Goal: Information Seeking & Learning: Learn about a topic

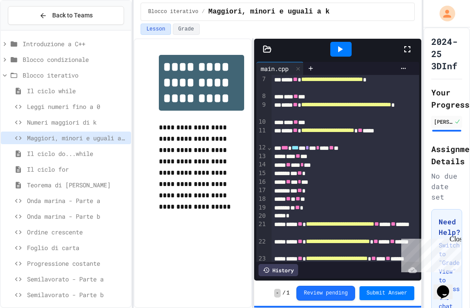
scroll to position [52, 0]
click at [97, 69] on div "Blocco iterativo" at bounding box center [66, 75] width 130 height 13
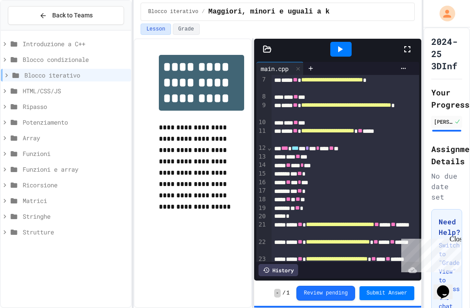
click at [80, 86] on span "HTML/CSS/JS" at bounding box center [75, 90] width 105 height 9
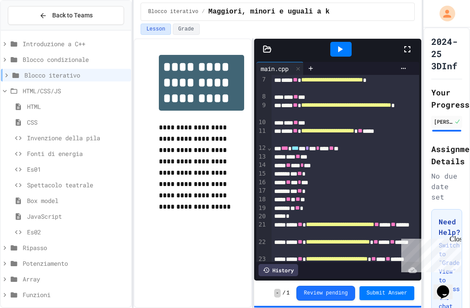
click at [91, 86] on span "HTML/CSS/JS" at bounding box center [75, 90] width 105 height 9
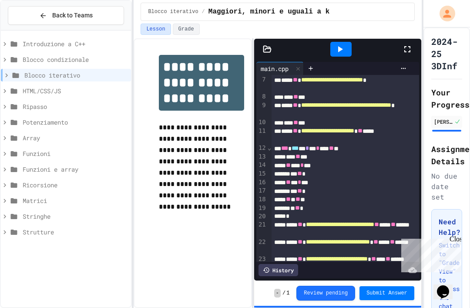
click at [79, 102] on span "Ripasso" at bounding box center [75, 106] width 105 height 9
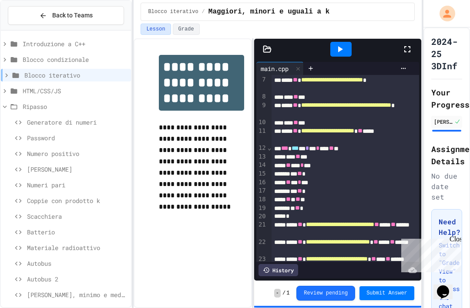
click at [83, 102] on span "Ripasso" at bounding box center [75, 106] width 105 height 9
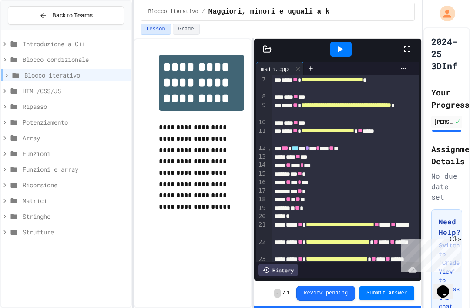
click at [85, 102] on span "Ripasso" at bounding box center [75, 106] width 105 height 9
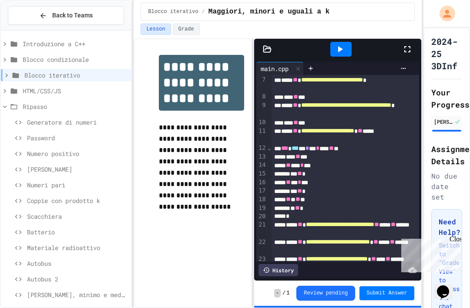
click at [86, 117] on span "Generatore di numeri" at bounding box center [77, 121] width 100 height 9
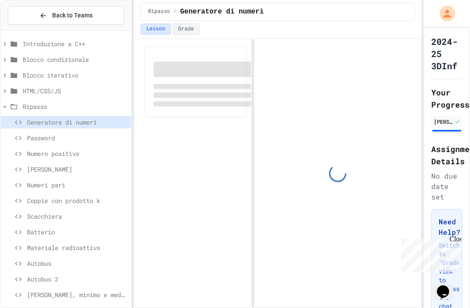
scroll to position [29, 0]
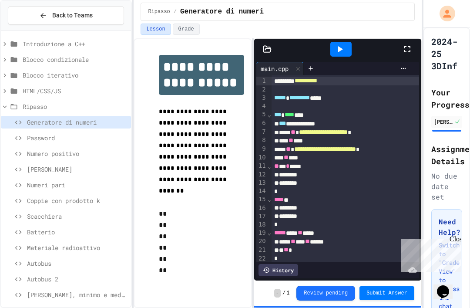
click at [82, 116] on div "Generatore di numeri" at bounding box center [66, 122] width 130 height 13
click at [83, 133] on span "Password" at bounding box center [77, 137] width 100 height 9
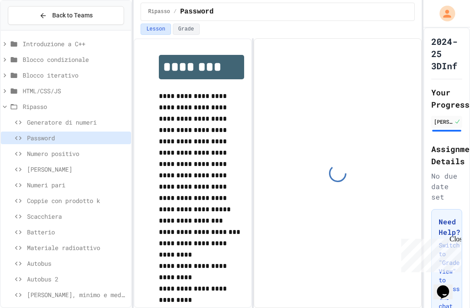
scroll to position [20, 0]
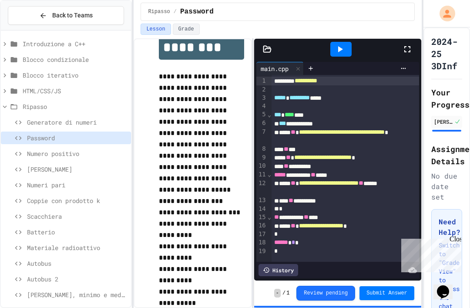
click at [91, 100] on div "Ripasso" at bounding box center [66, 106] width 130 height 13
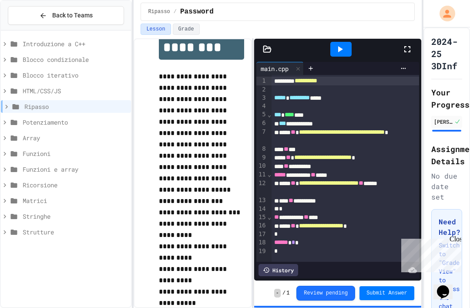
click at [98, 117] on span "Potenziamento" at bounding box center [75, 121] width 105 height 9
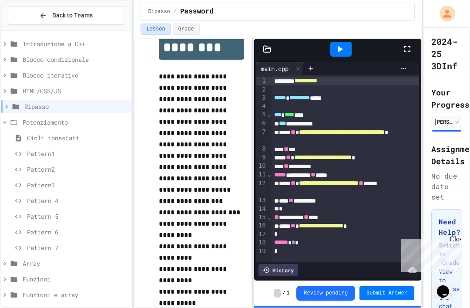
click at [107, 117] on span "Potenziamento" at bounding box center [75, 121] width 105 height 9
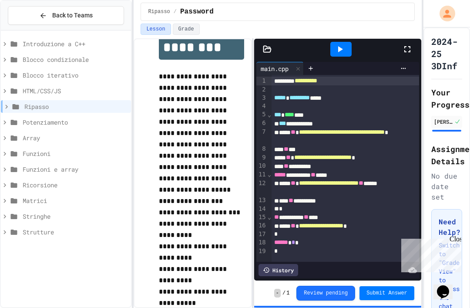
click at [94, 133] on span "Array" at bounding box center [75, 137] width 105 height 9
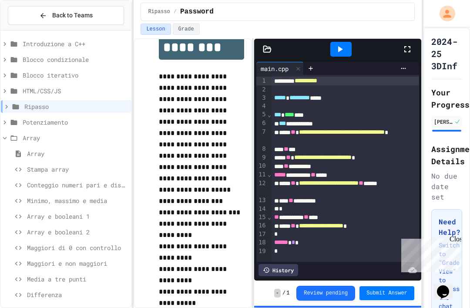
click at [84, 164] on span "Stampa array" at bounding box center [77, 168] width 100 height 9
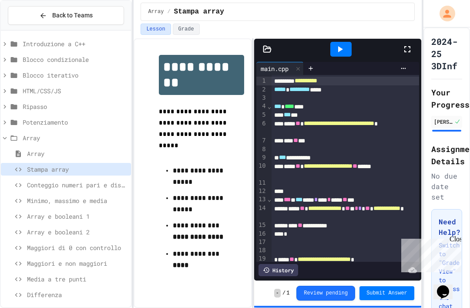
click at [94, 180] on span "Conteggio numeri pari e dispari" at bounding box center [77, 184] width 100 height 9
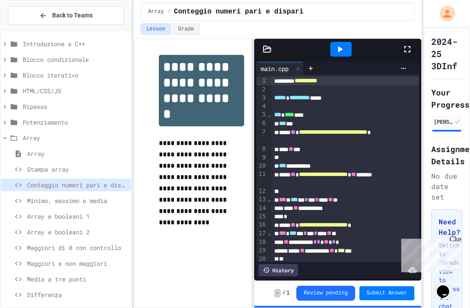
click at [71, 210] on div "Array e booleani 1" at bounding box center [66, 216] width 130 height 13
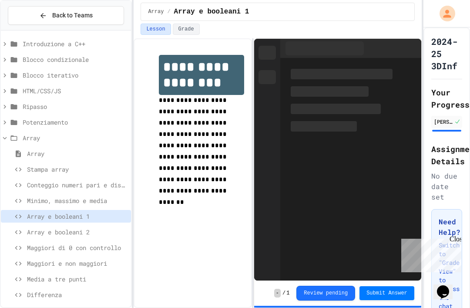
click at [80, 243] on span "Maggiori di 0 con controllo" at bounding box center [77, 247] width 100 height 9
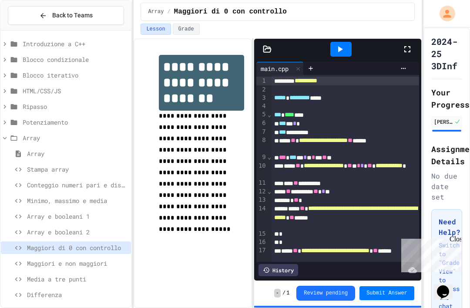
click at [112, 258] on span "Maggiori e non maggiori" at bounding box center [77, 262] width 100 height 9
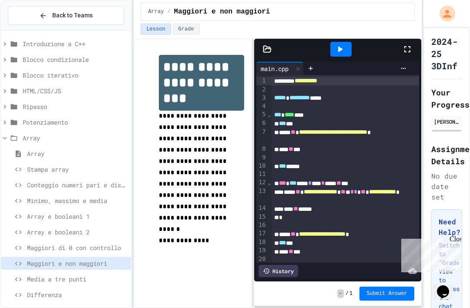
click at [106, 274] on span "Media a tre punti" at bounding box center [77, 278] width 100 height 9
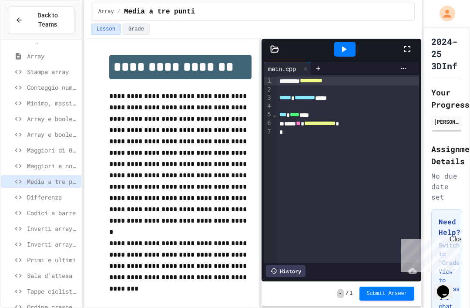
scroll to position [106, 0]
click at [73, 193] on span "Differenza" at bounding box center [52, 197] width 51 height 9
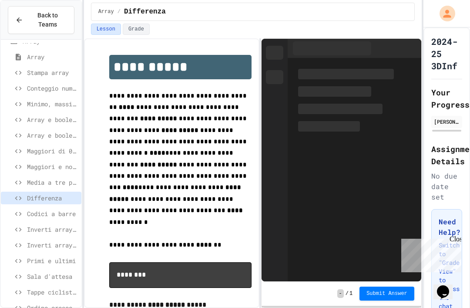
scroll to position [23, 0]
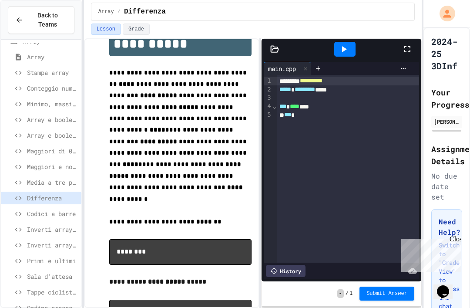
click at [57, 209] on span "Codici a barre" at bounding box center [52, 213] width 51 height 9
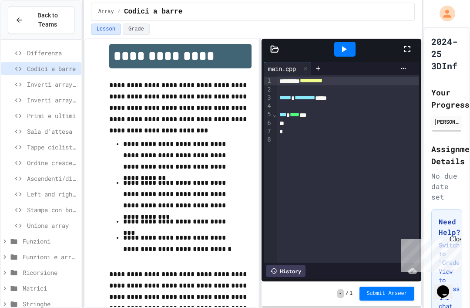
scroll to position [251, 0]
click at [64, 236] on span "Funzioni" at bounding box center [50, 240] width 55 height 9
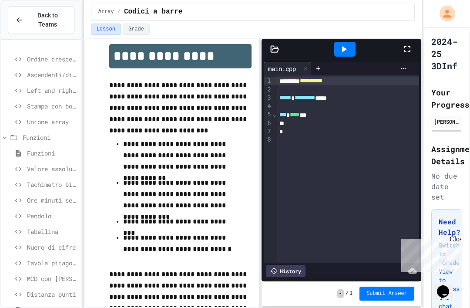
scroll to position [390, 0]
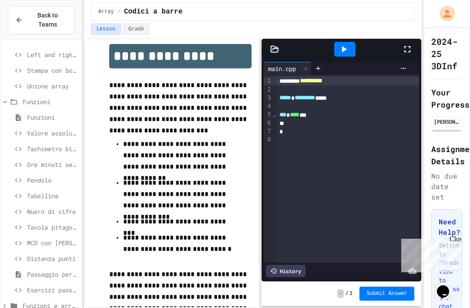
click at [50, 283] on div "Esercizi passaggio per riferimento" at bounding box center [41, 289] width 80 height 13
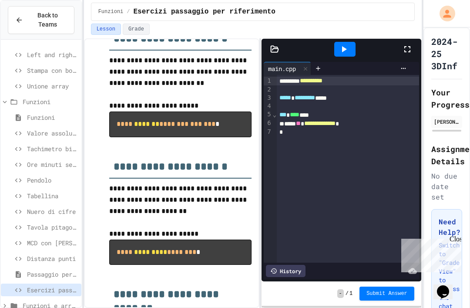
scroll to position [385, 0]
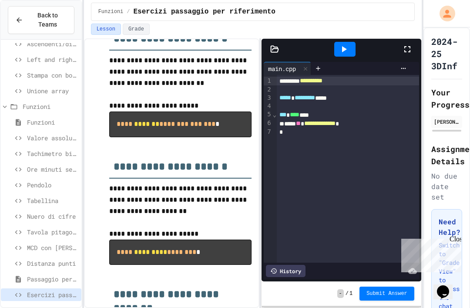
click at [54, 133] on span "Valore assoluto" at bounding box center [52, 137] width 51 height 9
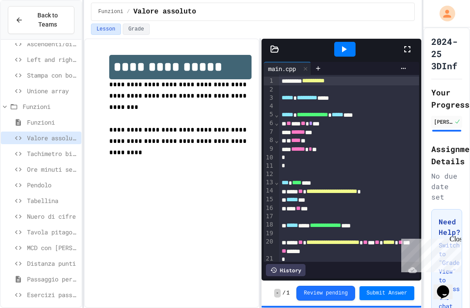
click at [69, 147] on div "Tachimetro bicicletta" at bounding box center [41, 153] width 80 height 13
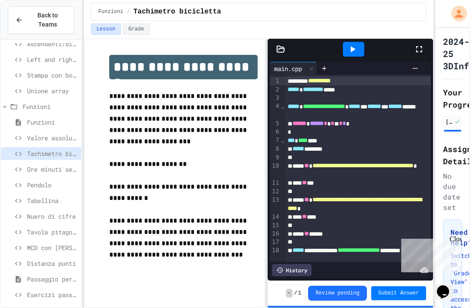
click at [457, 235] on div "Close" at bounding box center [454, 240] width 11 height 11
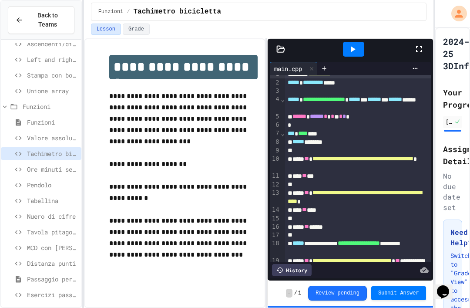
scroll to position [6, 0]
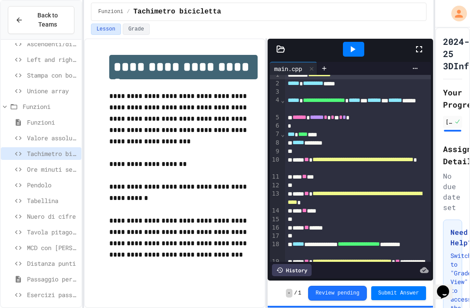
click at [54, 164] on span "Ore minuti secondi" at bounding box center [52, 168] width 51 height 9
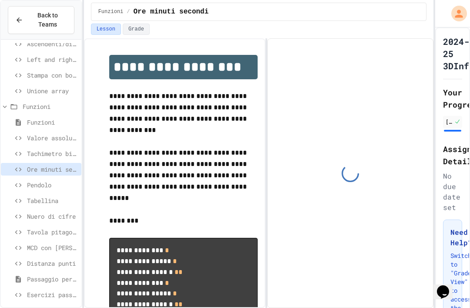
scroll to position [24, 0]
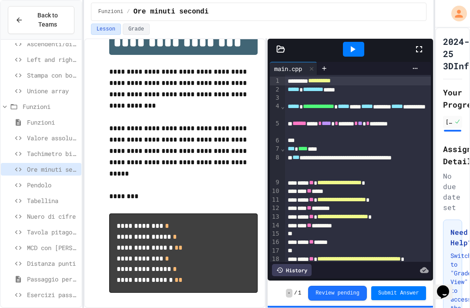
click at [63, 180] on span "Pendolo" at bounding box center [52, 184] width 51 height 9
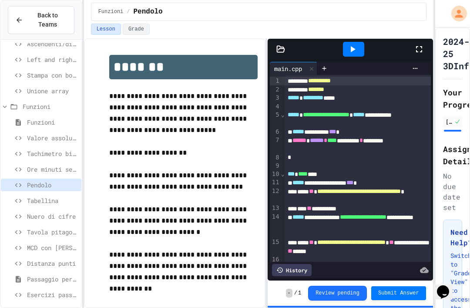
click at [284, 111] on span "⌄" at bounding box center [283, 114] width 4 height 7
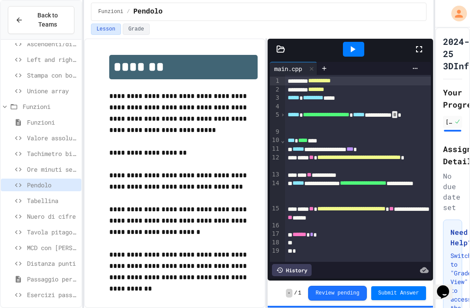
click at [285, 111] on span "›" at bounding box center [283, 114] width 4 height 7
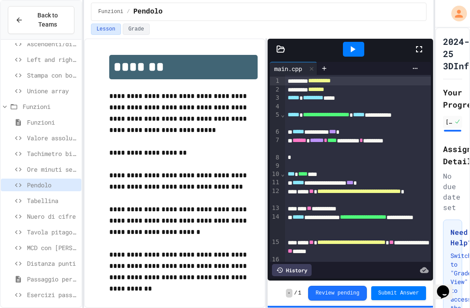
click at [68, 196] on span "Tabellina" at bounding box center [52, 200] width 51 height 9
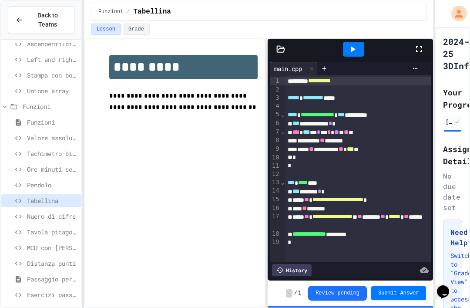
click at [64, 211] on span "Nuero di cifre" at bounding box center [52, 215] width 51 height 9
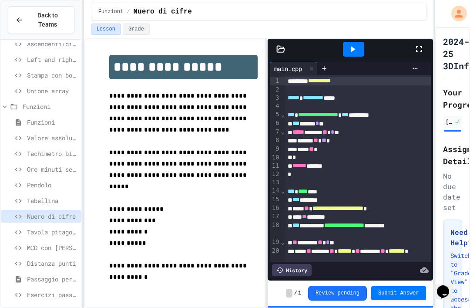
click at [34, 243] on span "MCD con [PERSON_NAME]" at bounding box center [52, 247] width 51 height 9
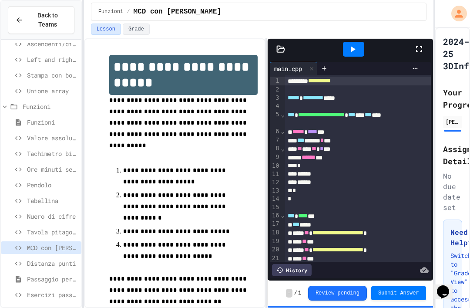
click at [65, 258] on span "Distanza punti" at bounding box center [52, 262] width 51 height 9
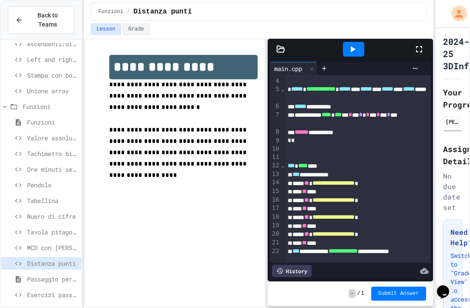
scroll to position [25, 0]
click at [49, 272] on div "Passaggio per valore/riferimento" at bounding box center [41, 278] width 80 height 13
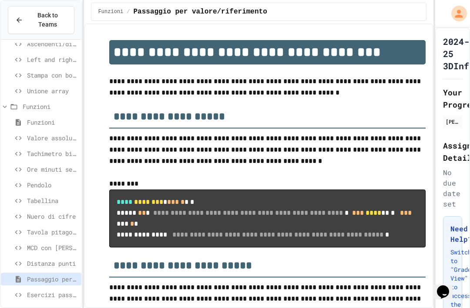
scroll to position [24, 0]
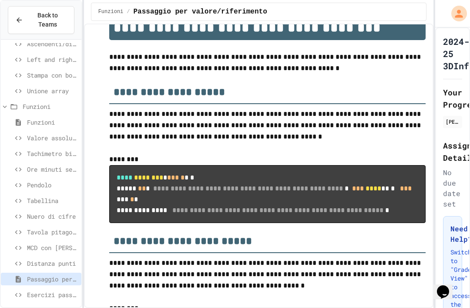
click at [41, 100] on div "Funzioni" at bounding box center [41, 106] width 80 height 13
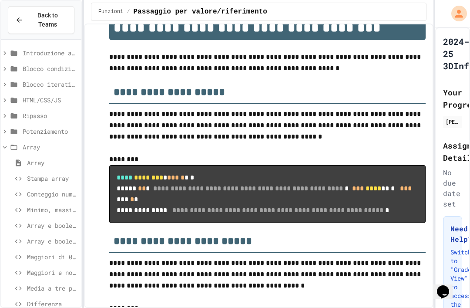
scroll to position [0, 0]
click at [50, 142] on span "Array" at bounding box center [50, 146] width 55 height 9
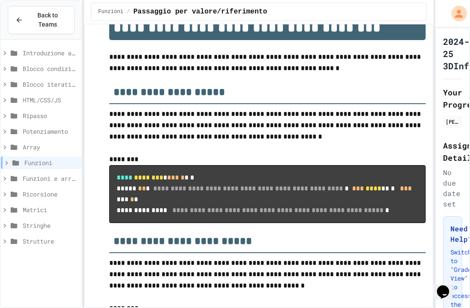
click at [61, 174] on span "Funzioni e array" at bounding box center [50, 178] width 55 height 9
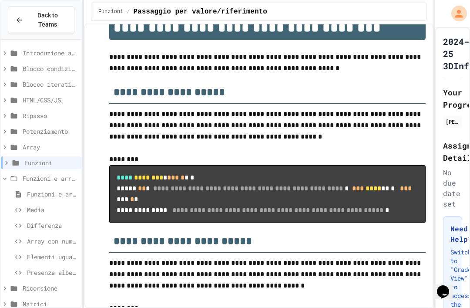
click at [67, 236] on span "Array con numeri primi" at bounding box center [52, 240] width 51 height 9
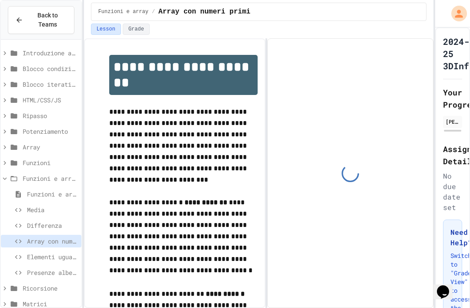
scroll to position [25, 0]
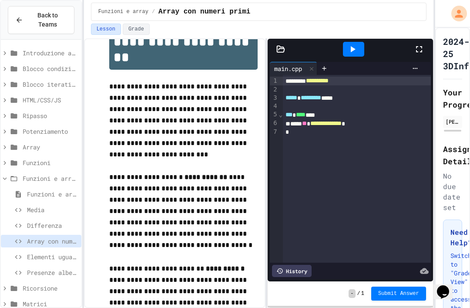
click at [36, 174] on span "Funzioni e array" at bounding box center [50, 178] width 55 height 9
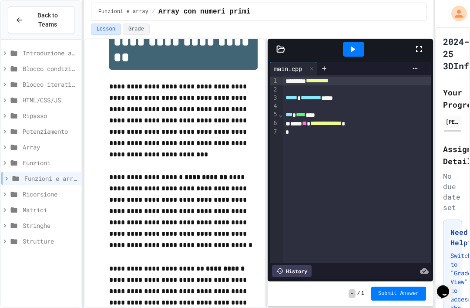
scroll to position [28, 0]
click at [56, 189] on span "Ricorsione" at bounding box center [50, 193] width 55 height 9
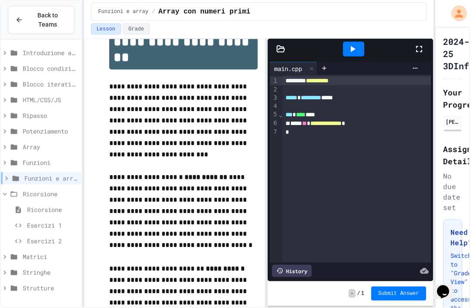
scroll to position [29, 0]
click at [57, 187] on div "Ricorsione" at bounding box center [41, 193] width 80 height 13
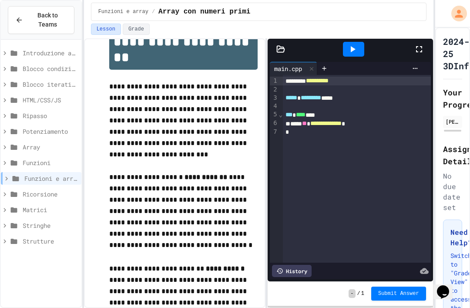
click at [50, 205] on span "Matrici" at bounding box center [50, 209] width 55 height 9
click at [58, 205] on span "Matrici" at bounding box center [50, 209] width 55 height 9
click at [56, 221] on span "Stringhe" at bounding box center [50, 225] width 55 height 9
click at [58, 221] on span "Stringhe" at bounding box center [50, 225] width 55 height 9
click at [53, 219] on div "Stringhe" at bounding box center [41, 225] width 80 height 13
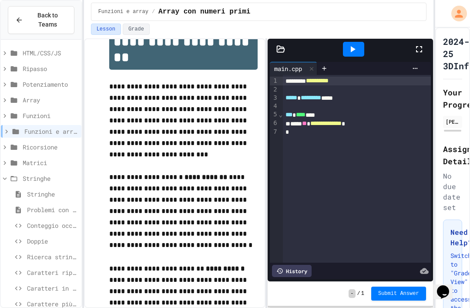
scroll to position [47, 0]
click at [57, 172] on div "Stringhe" at bounding box center [41, 178] width 80 height 13
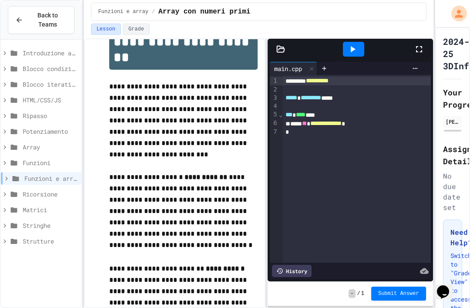
scroll to position [0, 0]
click at [49, 236] on span "Strutture" at bounding box center [50, 240] width 55 height 9
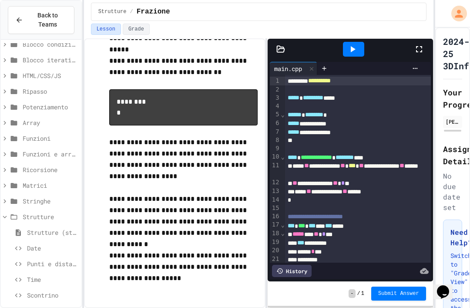
scroll to position [69, 0]
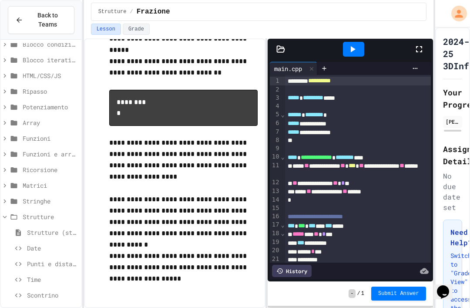
click at [53, 304] on div "Studenti" at bounding box center [41, 310] width 80 height 13
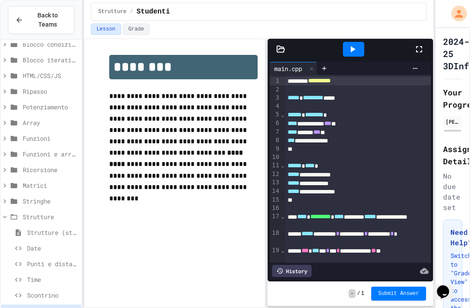
click at [43, 288] on div "Scontrino" at bounding box center [41, 294] width 80 height 13
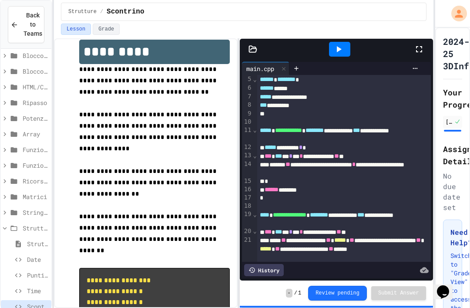
scroll to position [37, 0]
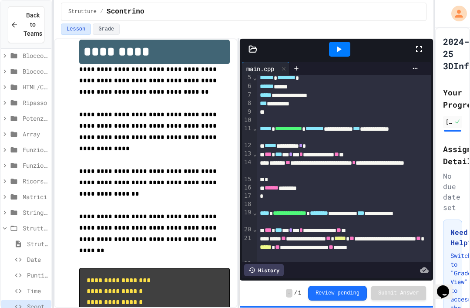
click at [346, 42] on div at bounding box center [339, 49] width 21 height 15
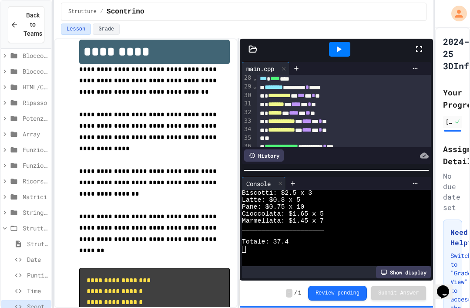
scroll to position [281, 0]
click at [279, 190] on span "Biscotti: $2.5 x 3" at bounding box center [277, 193] width 70 height 7
click at [276, 177] on div at bounding box center [280, 183] width 10 height 13
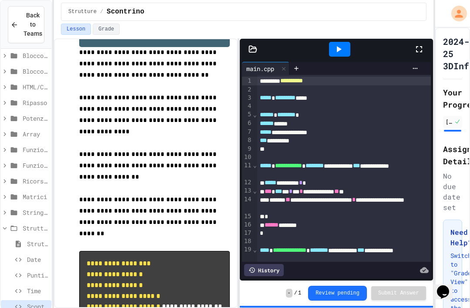
scroll to position [0, 0]
